Goal: Transaction & Acquisition: Book appointment/travel/reservation

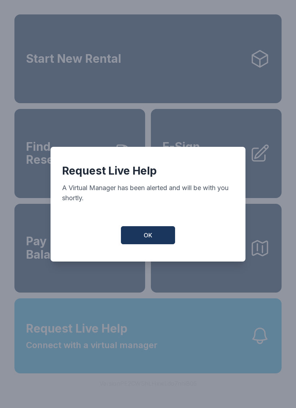
click at [148, 240] on span "OK" at bounding box center [148, 235] width 9 height 9
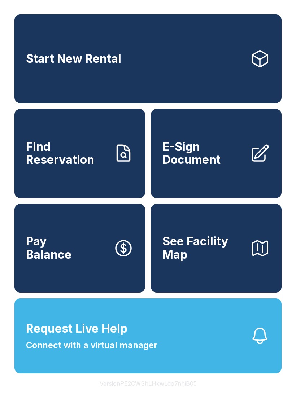
click at [20, 23] on link "Start New Rental" at bounding box center [147, 58] width 267 height 89
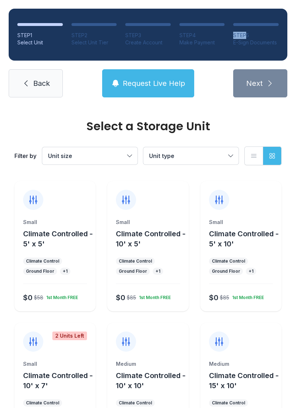
click at [147, 238] on span "Climate Controlled - 10' x 5'" at bounding box center [151, 239] width 70 height 19
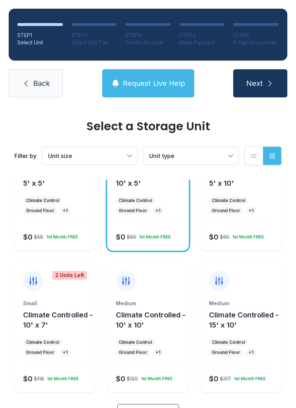
scroll to position [61, 0]
click at [156, 240] on div "$0 $85 1st Month FREE" at bounding box center [146, 235] width 67 height 13
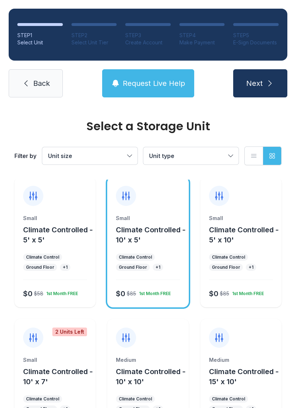
scroll to position [0, 0]
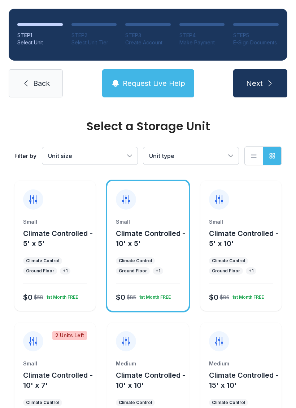
click at [132, 158] on button "Unit size" at bounding box center [89, 155] width 95 height 17
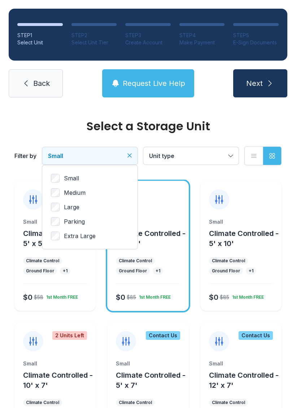
click at [235, 150] on button "Unit type" at bounding box center [190, 155] width 95 height 17
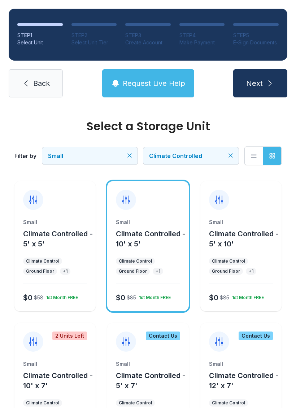
scroll to position [0, 0]
click at [234, 53] on ol "STEP 1 Select Unit STEP 2 Select Unit Tier STEP 3 Create Account STEP 4 Make Pa…" at bounding box center [148, 35] width 279 height 52
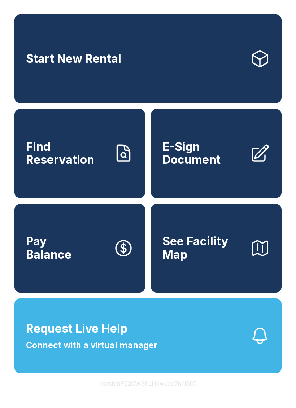
click at [295, 296] on div "Start New Rental Find Reservation E-Sign Document Pay Balance See Facility Map …" at bounding box center [148, 204] width 296 height 408
click at [295, 314] on div "Start New Rental Find Reservation E-Sign Document Pay Balance See Facility Map …" at bounding box center [148, 204] width 296 height 408
click at [12, 405] on div "Start New Rental Find Reservation E-Sign Document Pay Balance See Facility Map …" at bounding box center [148, 204] width 296 height 408
click at [28, 293] on link "Pay Balance" at bounding box center [79, 248] width 131 height 89
